Goal: Entertainment & Leisure: Consume media (video, audio)

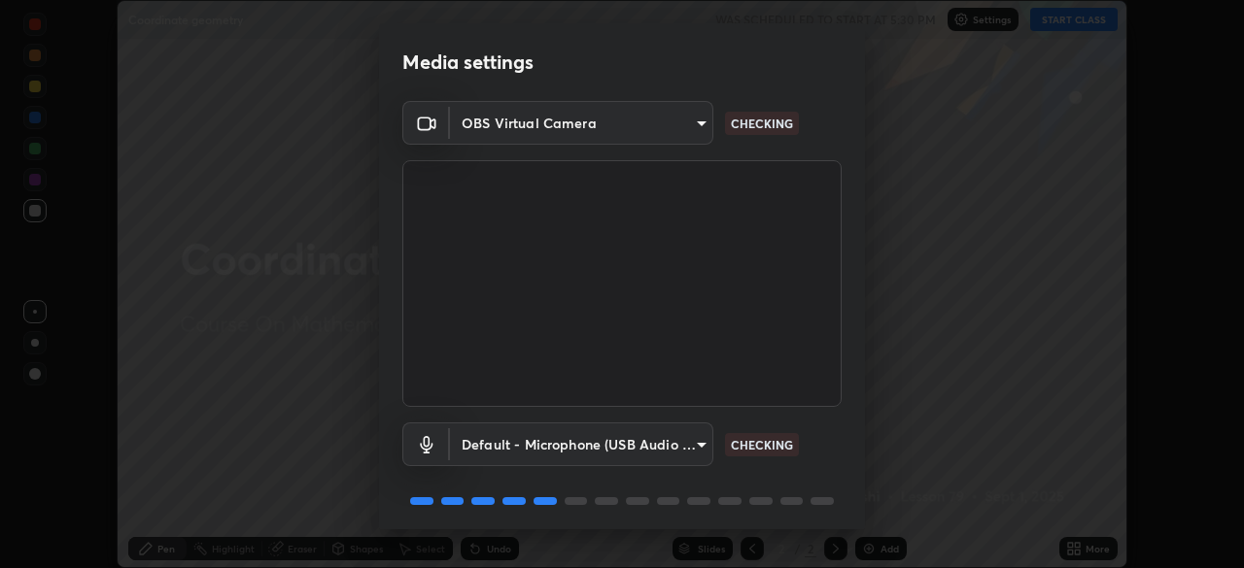
scroll to position [69, 0]
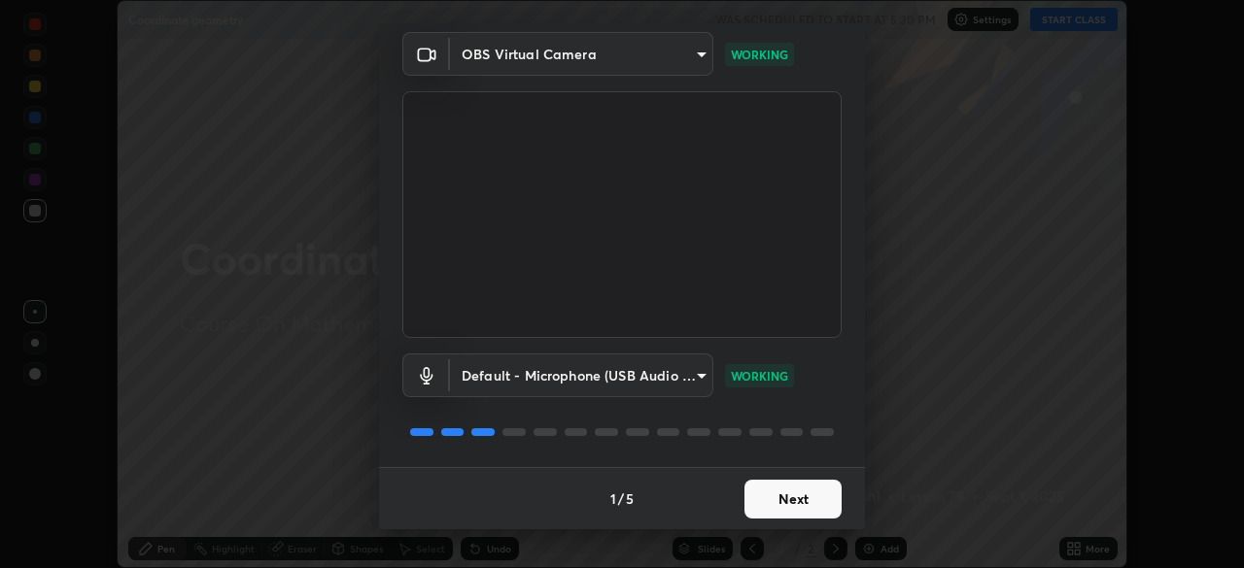
click at [781, 501] on button "Next" at bounding box center [792, 499] width 97 height 39
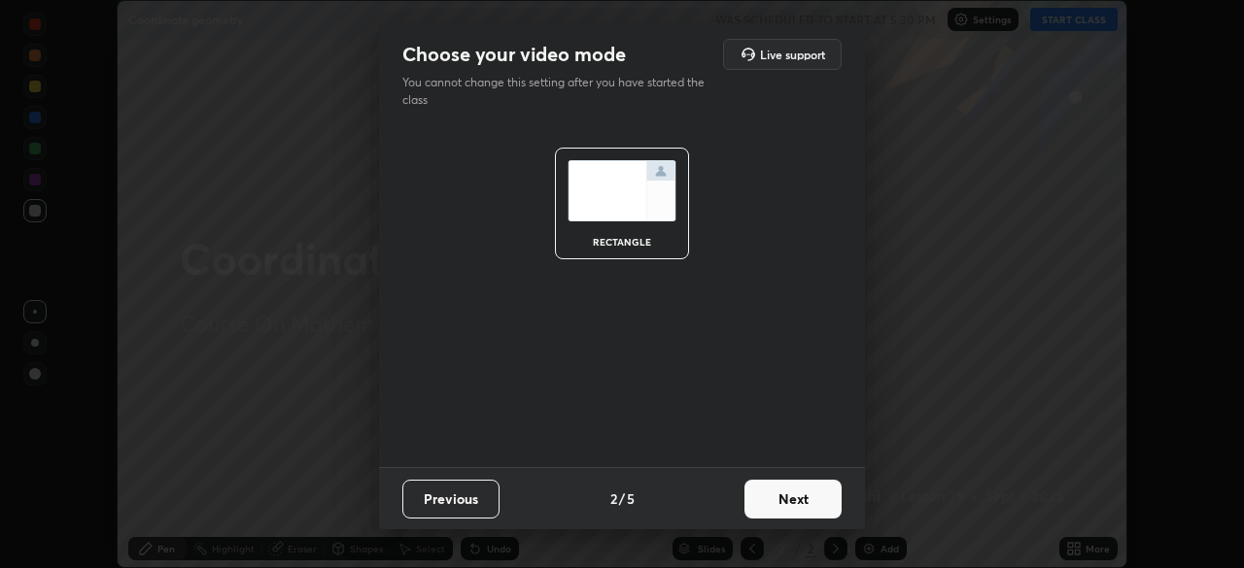
scroll to position [0, 0]
click at [777, 503] on button "Next" at bounding box center [792, 499] width 97 height 39
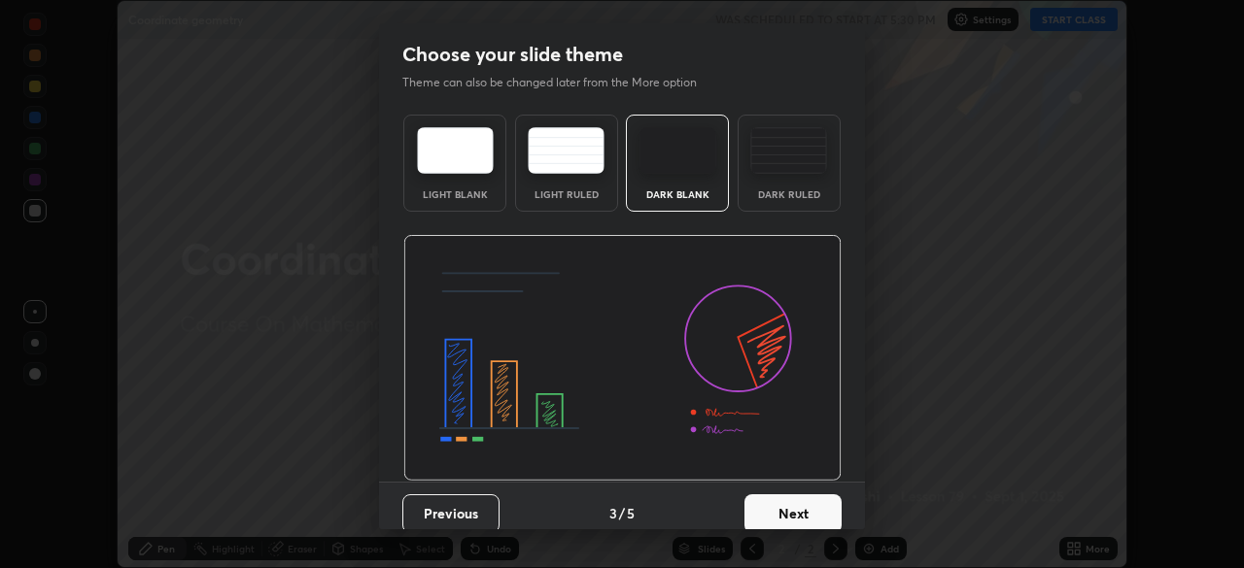
click at [783, 511] on button "Next" at bounding box center [792, 514] width 97 height 39
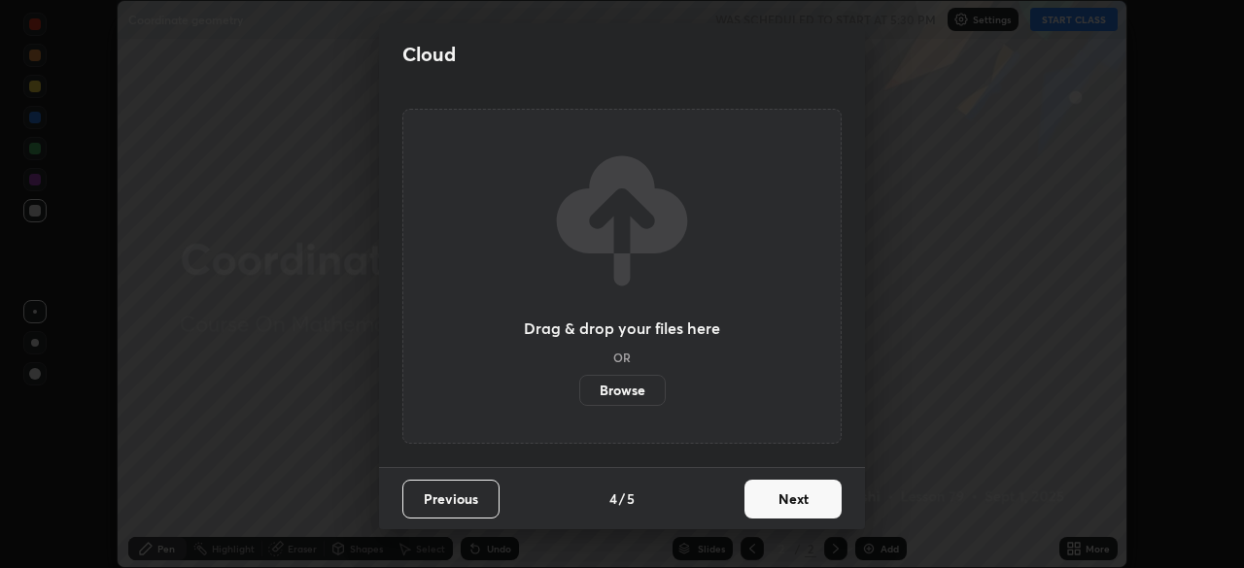
click at [784, 510] on button "Next" at bounding box center [792, 499] width 97 height 39
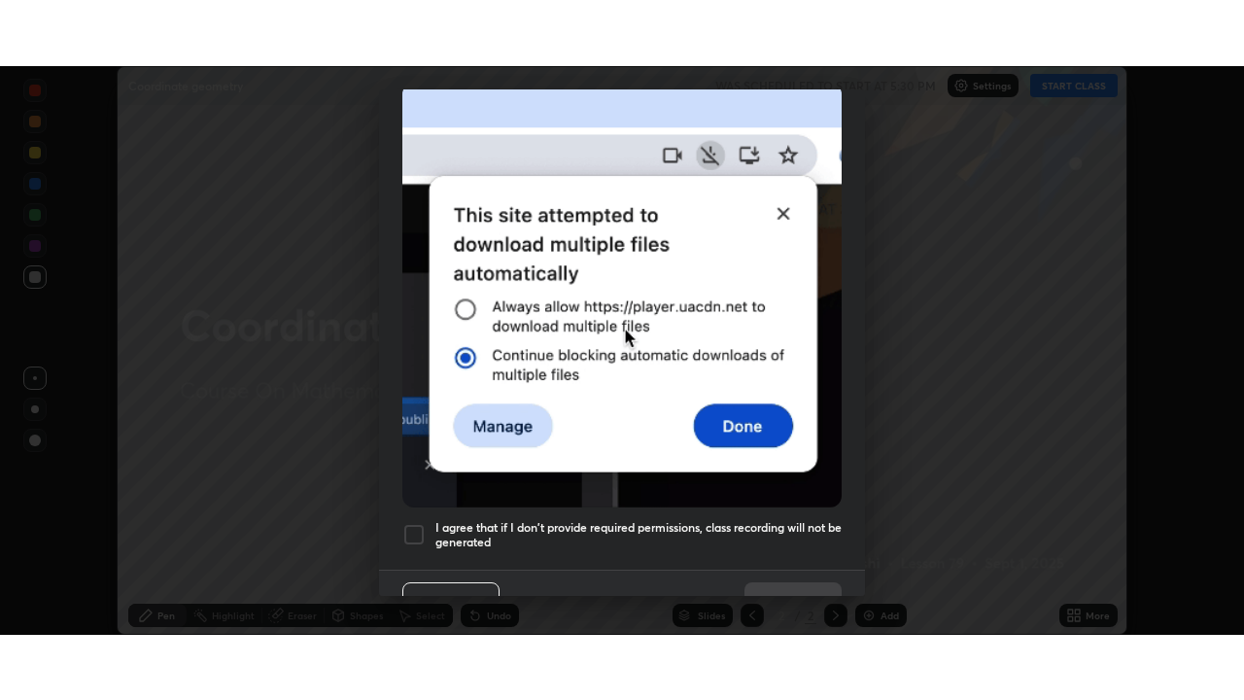
scroll to position [465, 0]
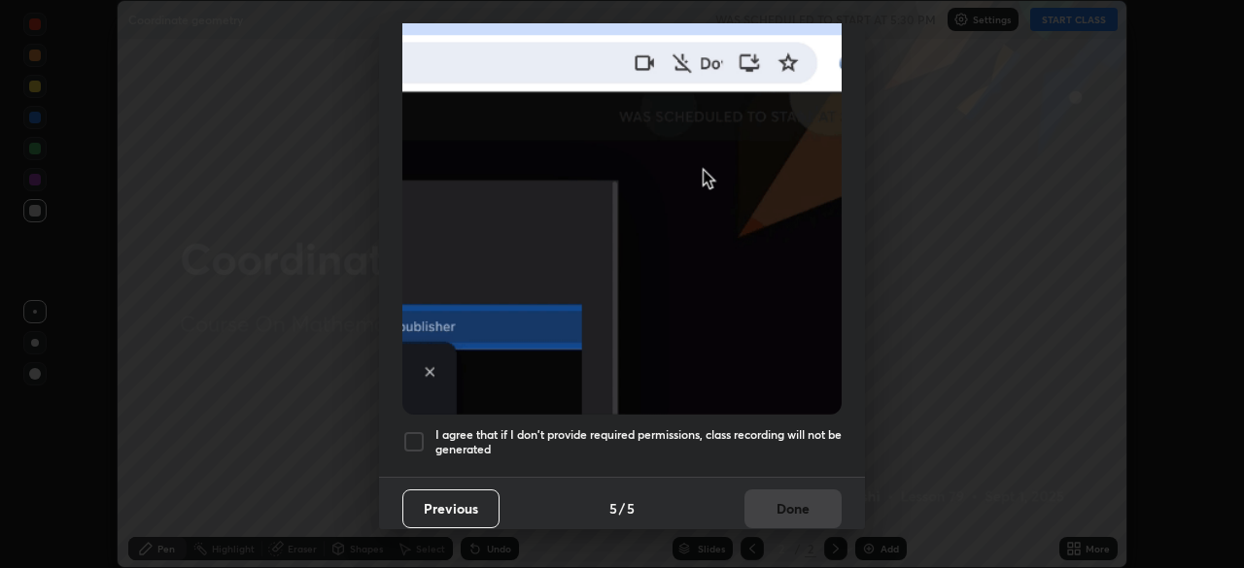
click at [415, 433] on div at bounding box center [413, 441] width 23 height 23
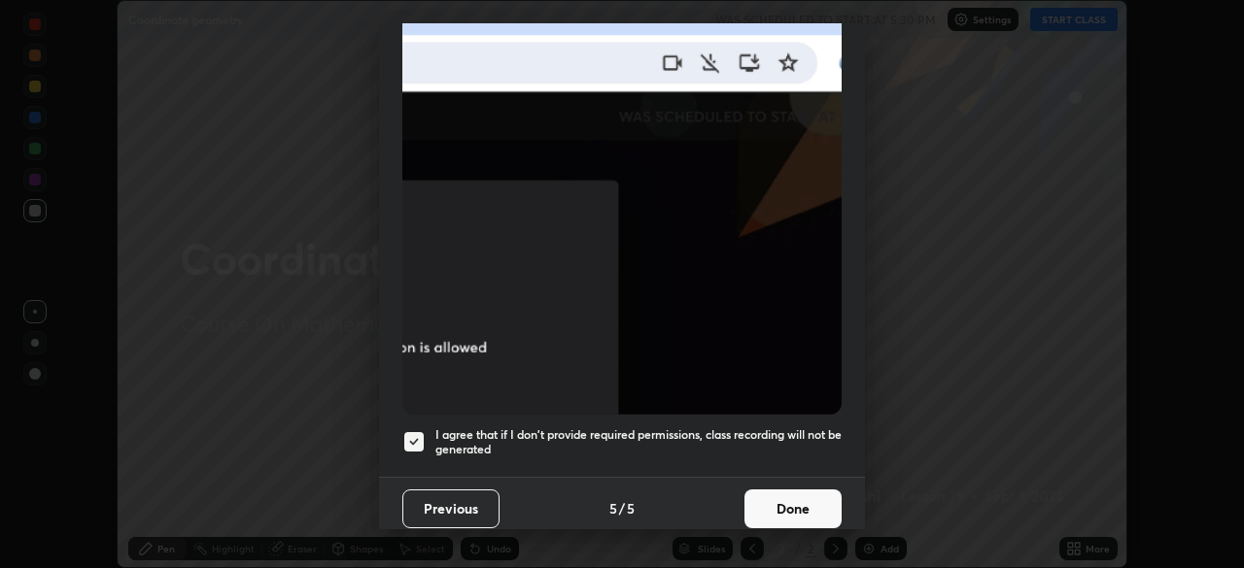
click at [787, 504] on button "Done" at bounding box center [792, 509] width 97 height 39
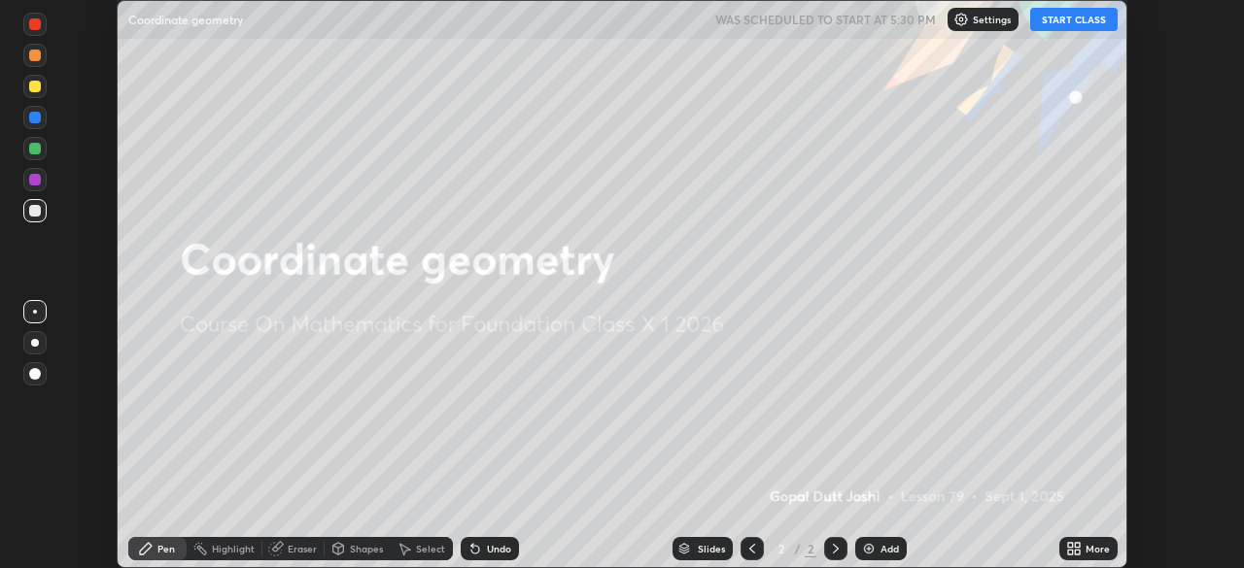
click at [1051, 20] on button "START CLASS" at bounding box center [1073, 19] width 87 height 23
click at [868, 544] on img at bounding box center [869, 549] width 16 height 16
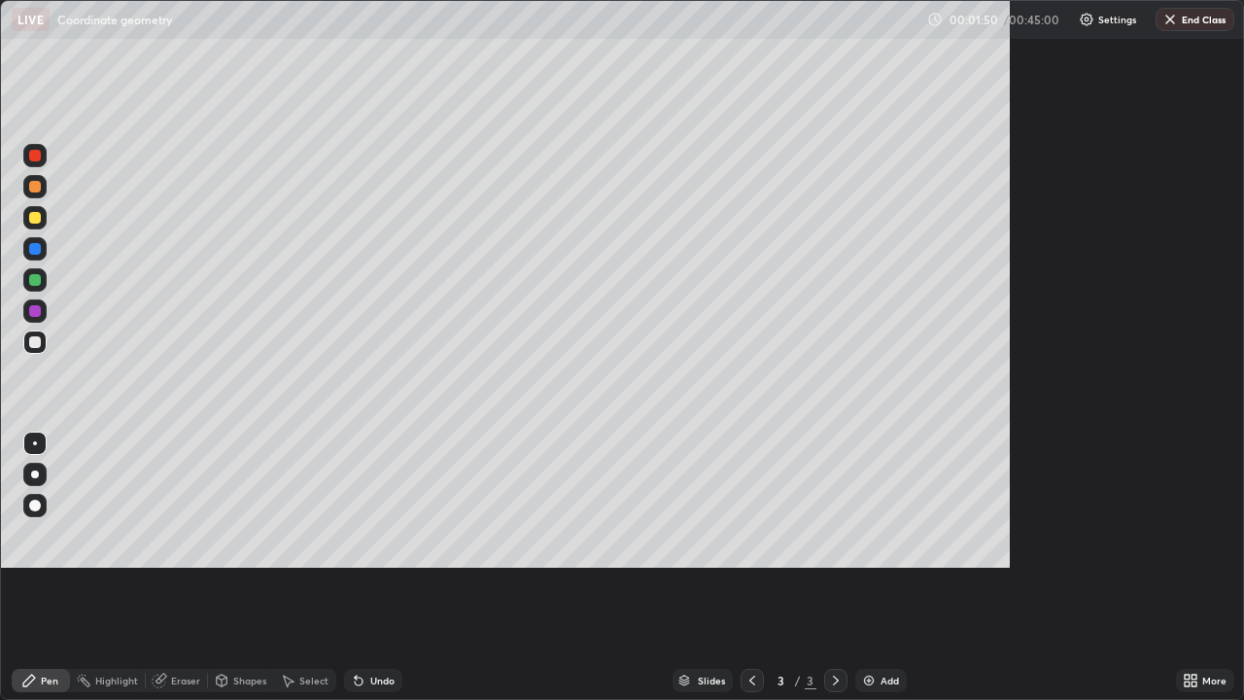
scroll to position [700, 1244]
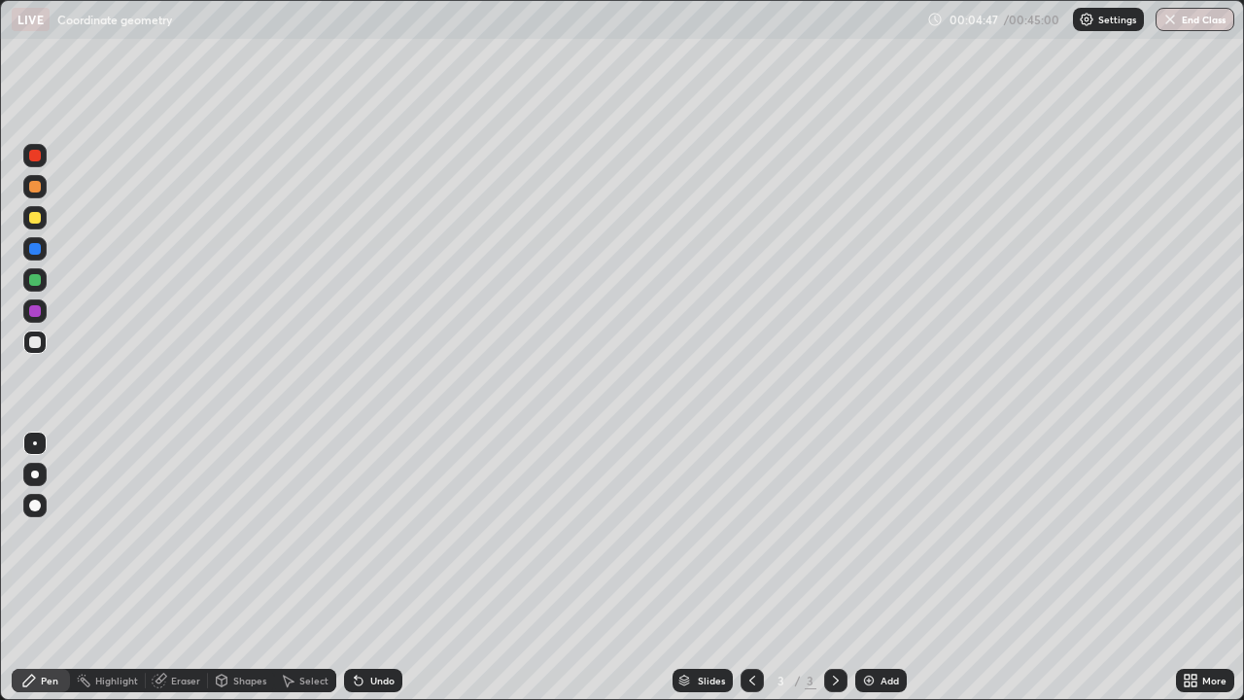
click at [870, 567] on img at bounding box center [869, 680] width 16 height 16
click at [867, 567] on img at bounding box center [869, 680] width 16 height 16
click at [185, 567] on div "Eraser" at bounding box center [185, 680] width 29 height 10
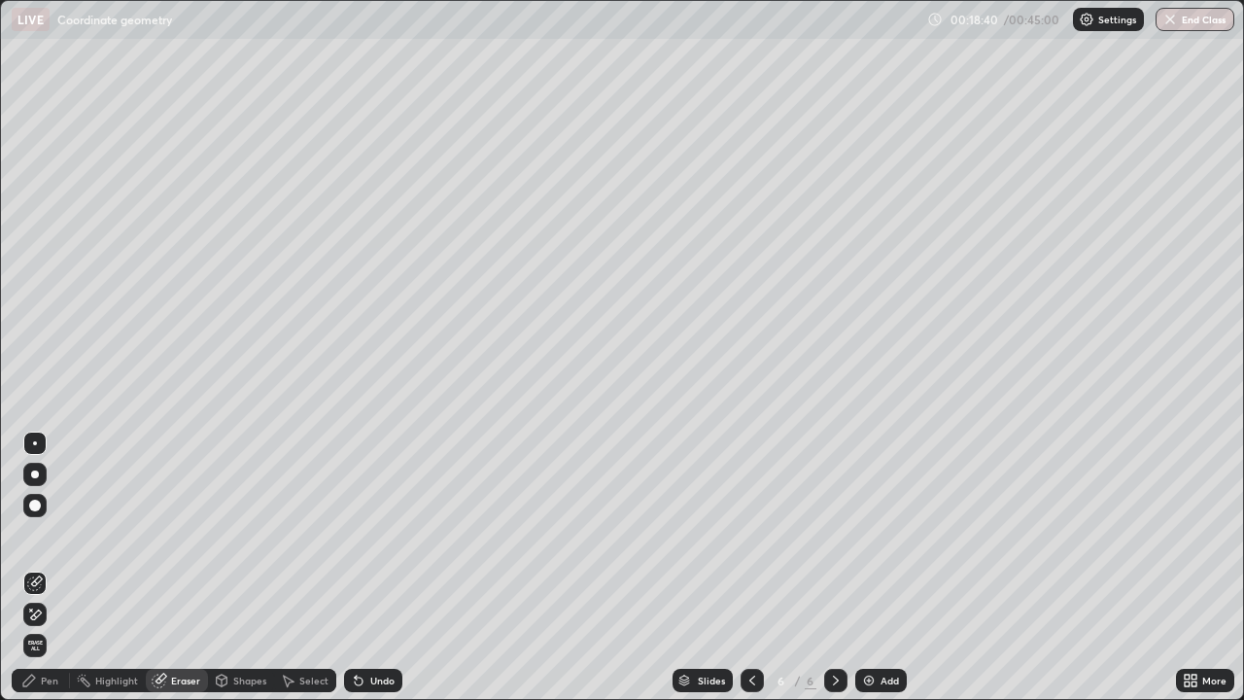
click at [53, 567] on div "Pen" at bounding box center [49, 680] width 17 height 10
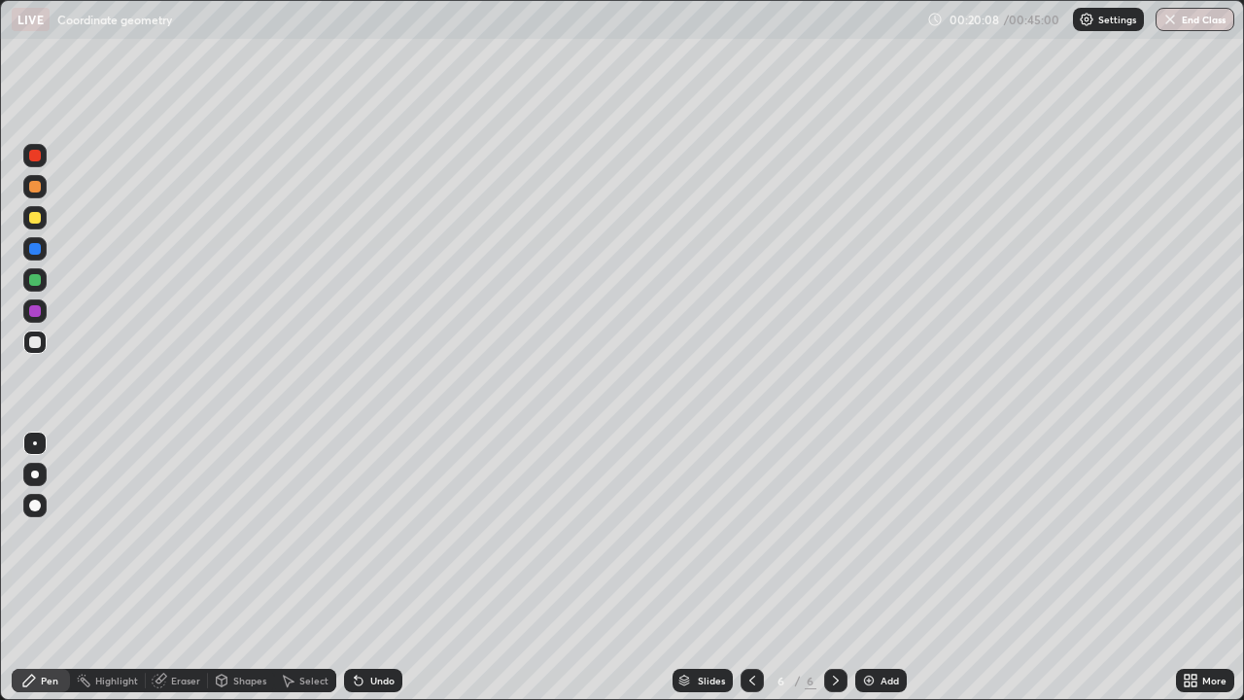
click at [872, 567] on img at bounding box center [869, 680] width 16 height 16
click at [179, 567] on div "Eraser" at bounding box center [185, 680] width 29 height 10
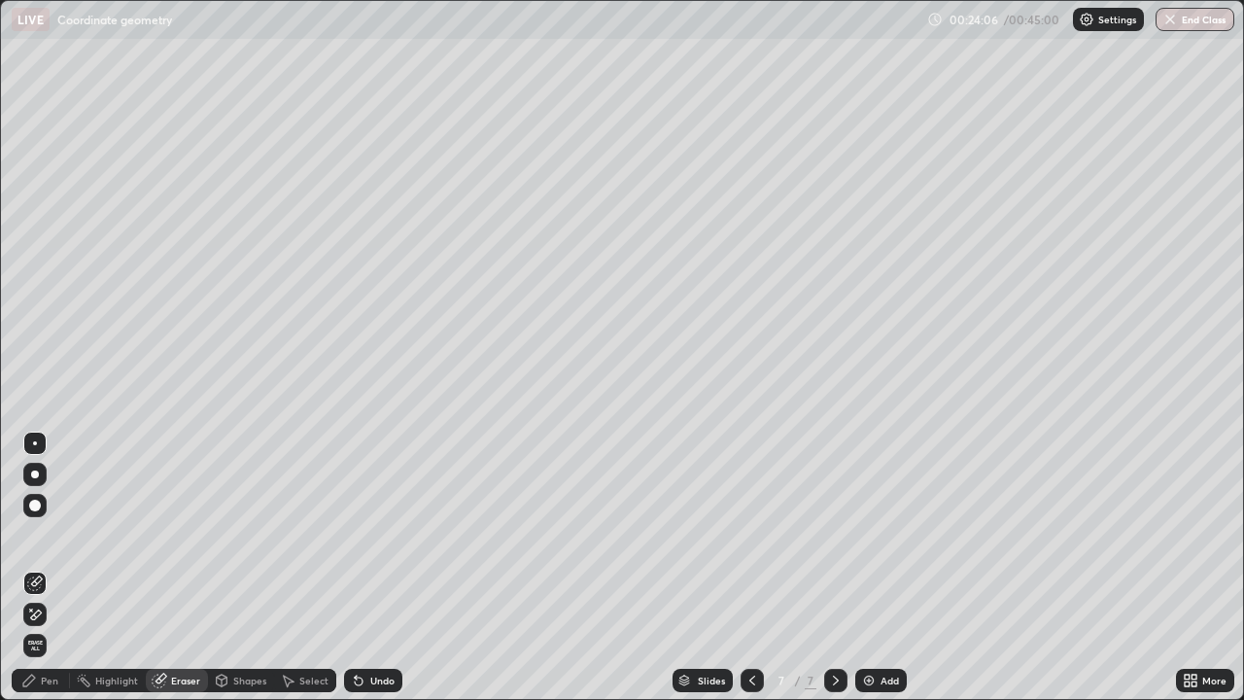
click at [864, 567] on img at bounding box center [869, 680] width 16 height 16
click at [55, 567] on div "Pen" at bounding box center [49, 680] width 17 height 10
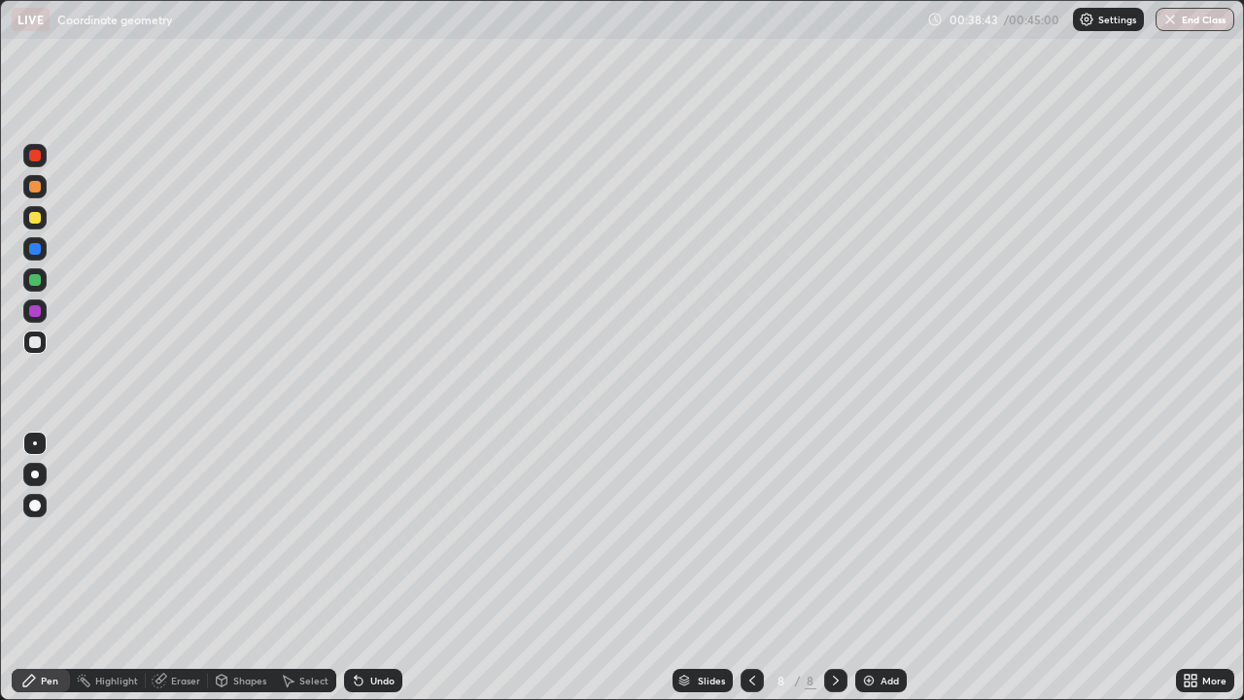
click at [866, 567] on img at bounding box center [869, 680] width 16 height 16
click at [1196, 19] on button "End Class" at bounding box center [1195, 19] width 77 height 23
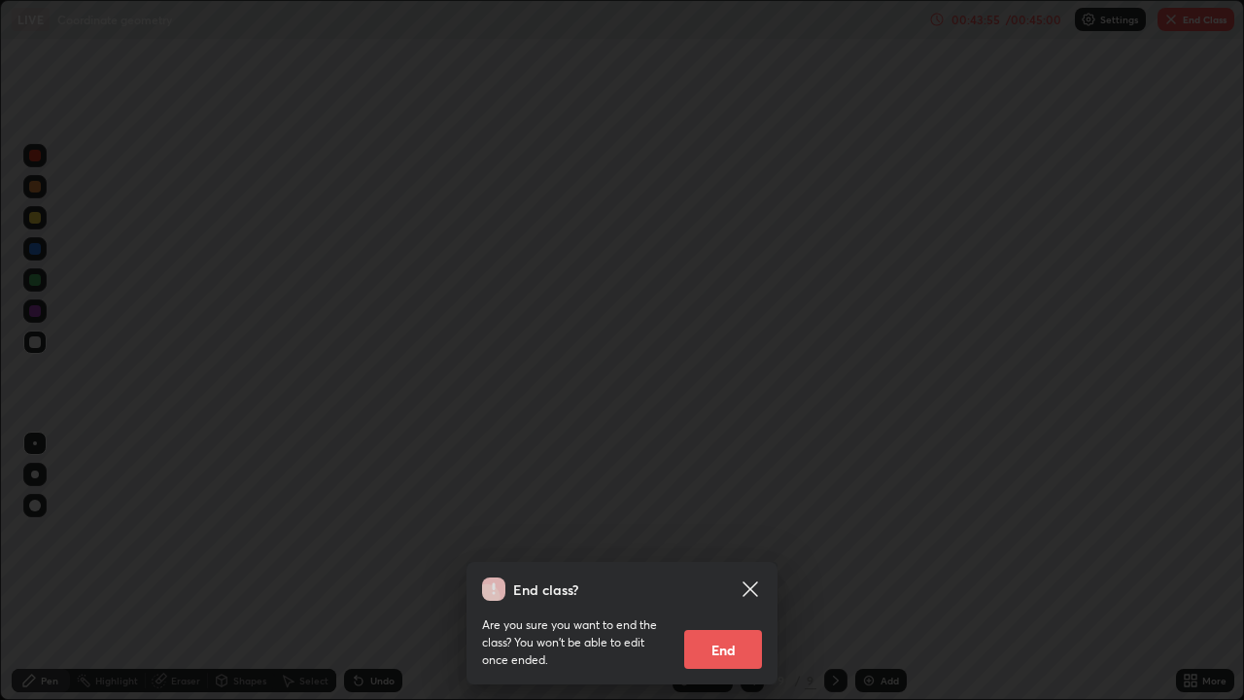
click at [717, 567] on button "End" at bounding box center [723, 649] width 78 height 39
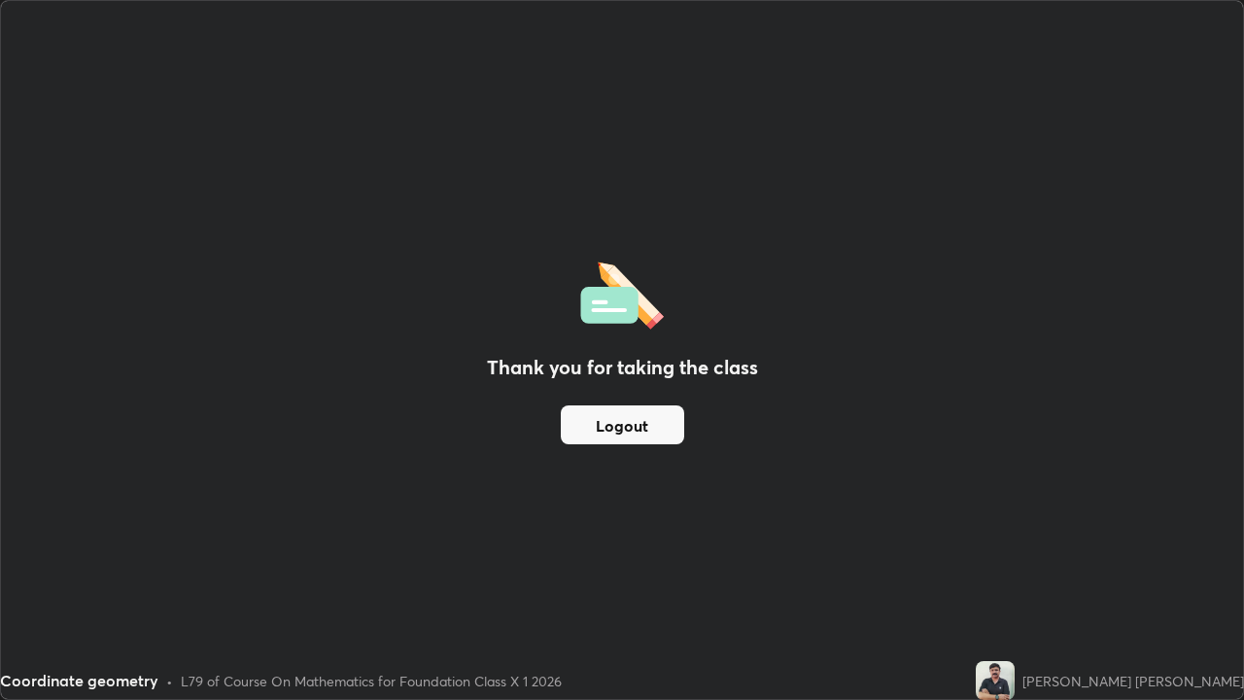
click at [1216, 11] on button "End Class" at bounding box center [1195, 19] width 77 height 23
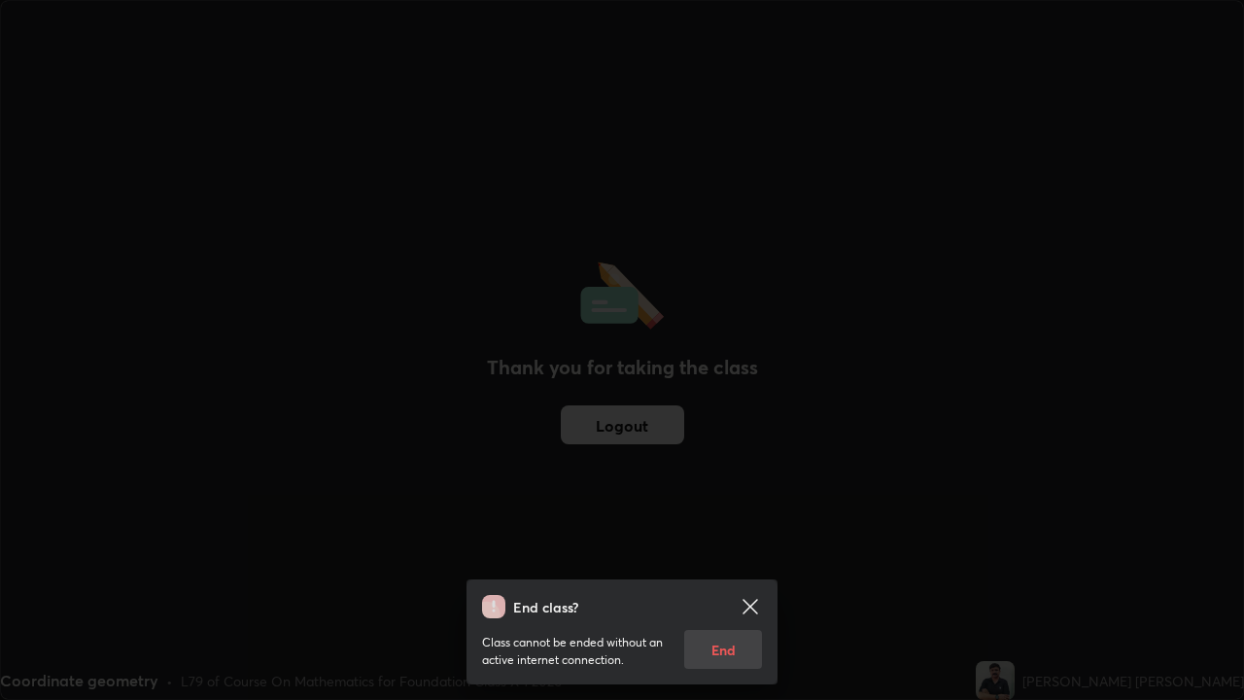
click at [1216, 11] on div "End class? Class cannot be ended without an active internet connection. End" at bounding box center [622, 350] width 1244 height 700
